Goal: Find specific page/section: Find specific page/section

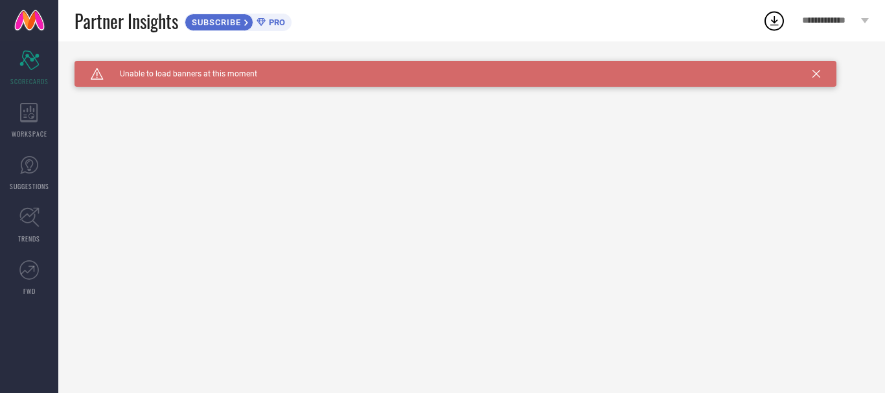
click at [818, 69] on div "Caution Created with Sketch. Unable to load banners at this moment" at bounding box center [456, 74] width 762 height 26
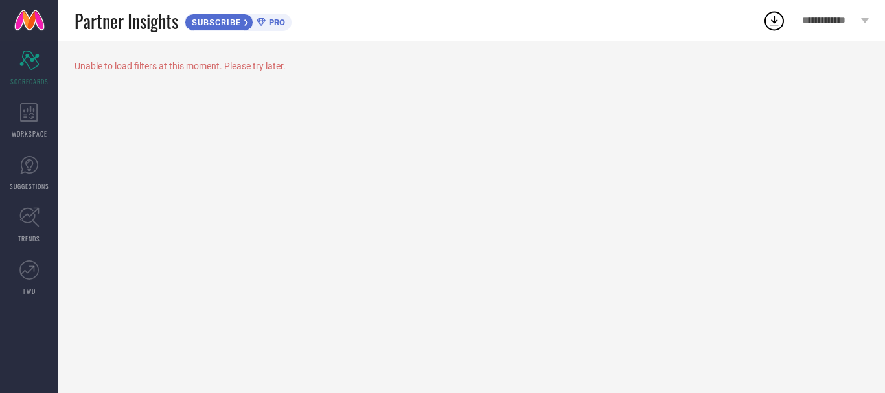
click at [775, 17] on icon at bounding box center [774, 20] width 23 height 23
click at [600, 191] on div "Unable to load filters at this moment. Please try later." at bounding box center [471, 217] width 827 height 352
click at [46, 62] on div "Scorecard SCORECARDS" at bounding box center [29, 68] width 58 height 52
click at [16, 110] on div "WORKSPACE" at bounding box center [29, 121] width 58 height 52
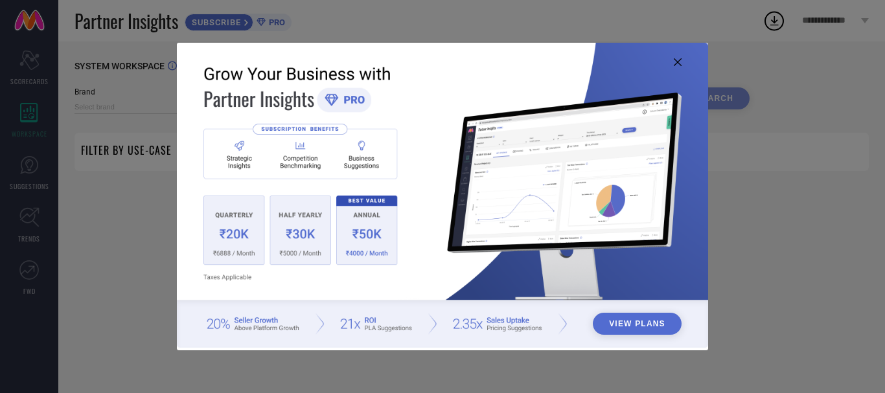
type input "1 STOP FASHION"
type input "All"
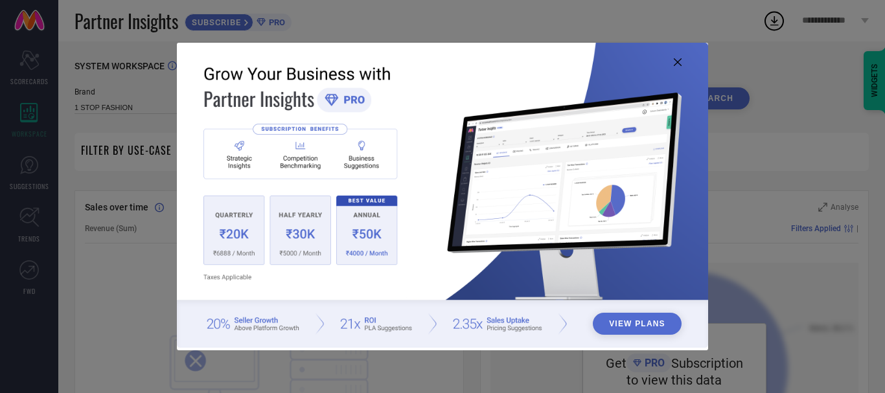
click at [681, 61] on icon at bounding box center [678, 62] width 8 height 8
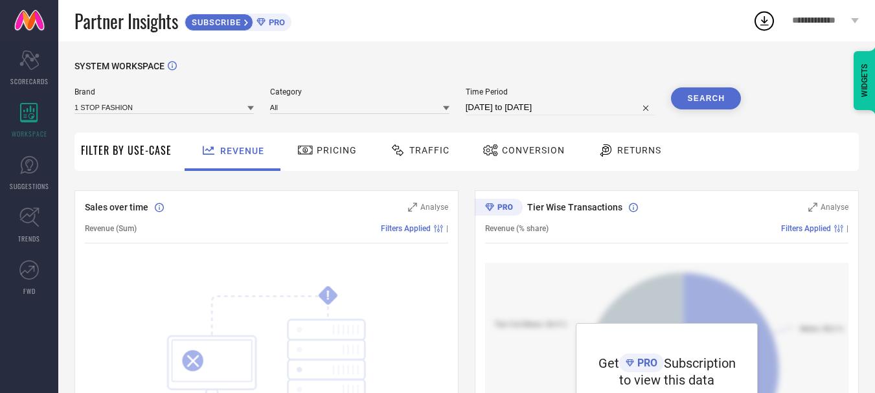
click at [327, 152] on span "Pricing" at bounding box center [337, 150] width 40 height 10
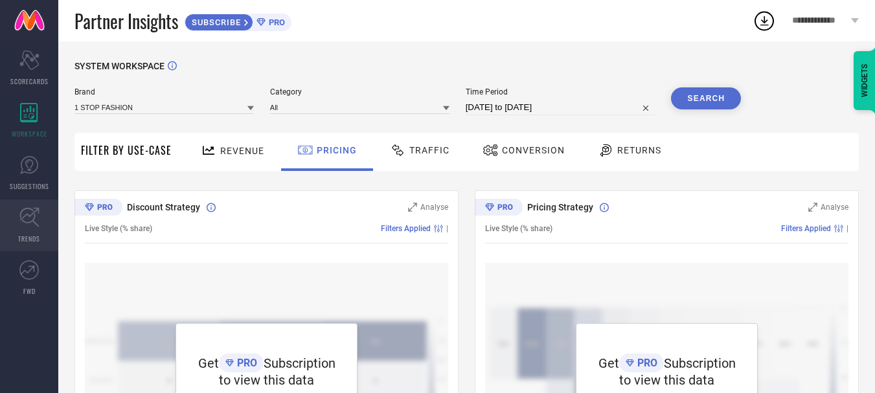
click at [26, 214] on icon at bounding box center [29, 217] width 20 height 20
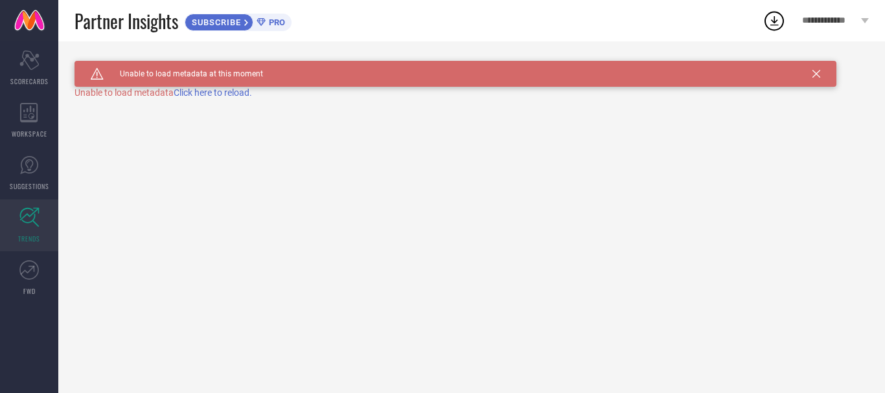
click at [218, 94] on span "Click here to reload." at bounding box center [213, 92] width 78 height 10
